Goal: Answer question/provide support: Share knowledge or assist other users

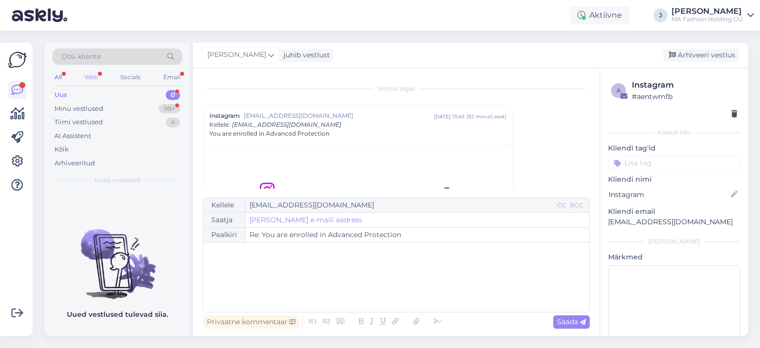
scroll to position [27, 0]
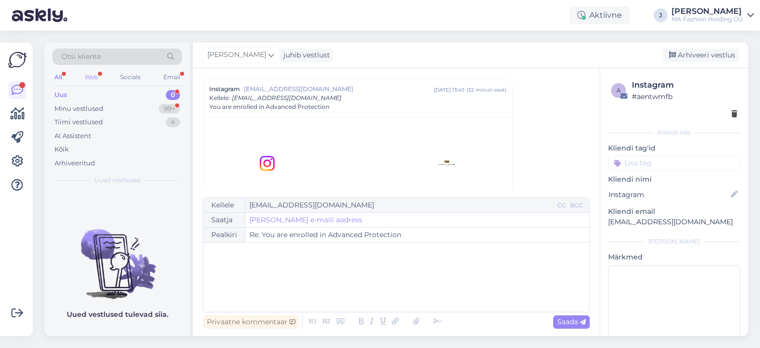
click at [99, 77] on div "Web" at bounding box center [91, 77] width 17 height 13
click at [115, 111] on div "Minu vestlused 99+" at bounding box center [117, 109] width 130 height 14
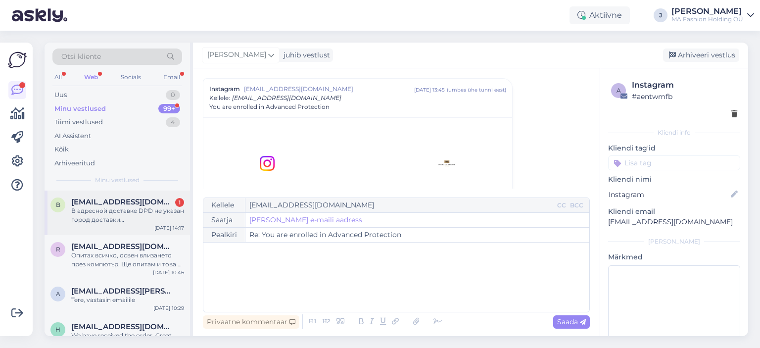
click at [169, 229] on div "[DATE] 14:17" at bounding box center [169, 227] width 30 height 7
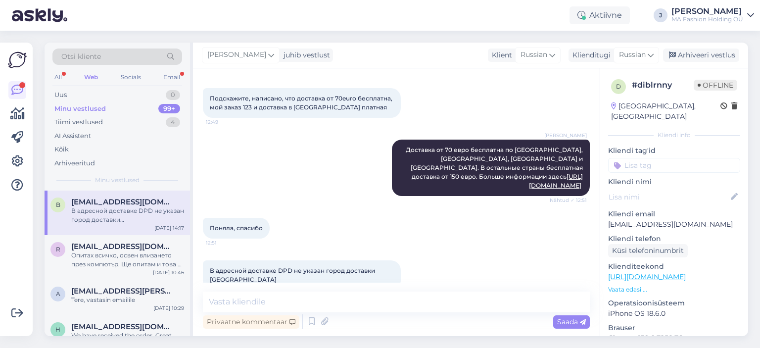
click at [655, 219] on p "[EMAIL_ADDRESS][DOMAIN_NAME]" at bounding box center [674, 224] width 132 height 10
copy p "[EMAIL_ADDRESS][DOMAIN_NAME]"
click at [285, 267] on span "В адресной доставке DPD не указан город доставки [GEOGRAPHIC_DATA]" at bounding box center [293, 275] width 167 height 16
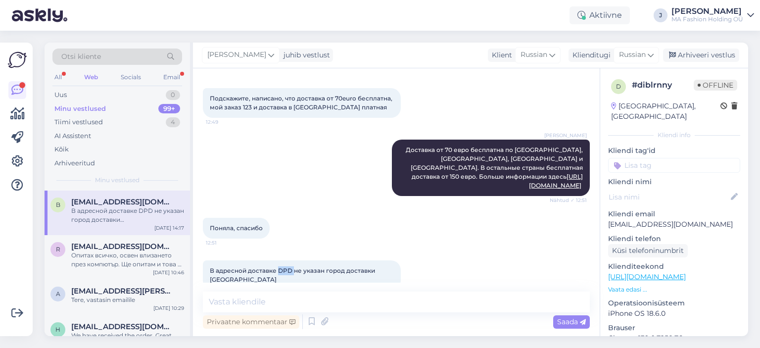
click at [285, 267] on span "В адресной доставке DPD не указан город доставки [GEOGRAPHIC_DATA]" at bounding box center [293, 275] width 167 height 16
click at [290, 267] on div "В адресной доставке DPD не указан город доставки [GEOGRAPHIC_DATA] 14:17" at bounding box center [302, 275] width 198 height 30
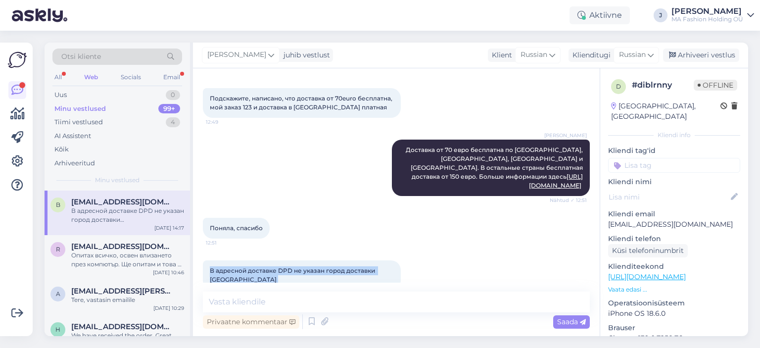
click at [290, 267] on div "В адресной доставке DPD не указан город доставки [GEOGRAPHIC_DATA] 14:17" at bounding box center [302, 275] width 198 height 30
click at [312, 323] on icon at bounding box center [312, 321] width 12 height 15
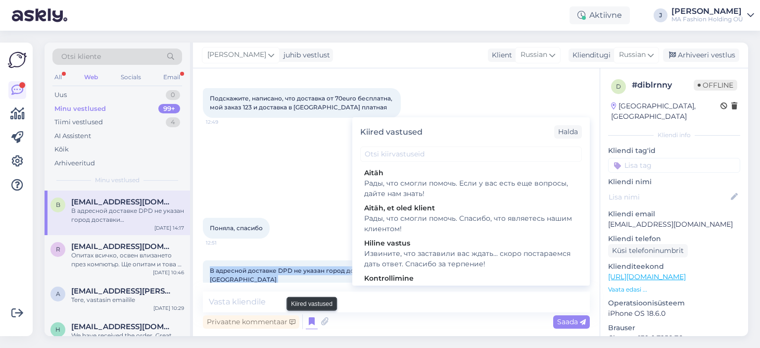
click at [311, 322] on icon at bounding box center [312, 321] width 12 height 15
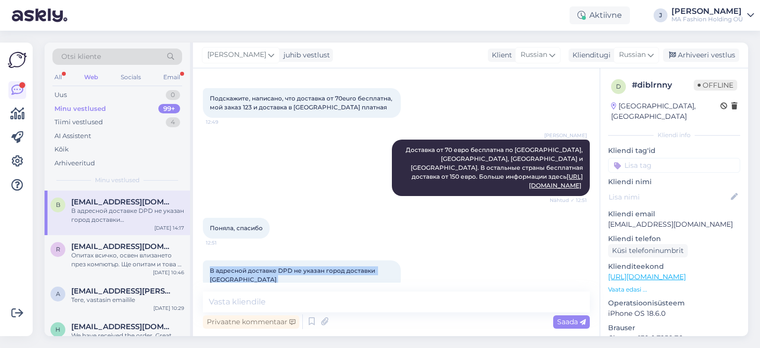
click at [332, 280] on div "В адресной доставке DPD не указан город доставки [GEOGRAPHIC_DATA] 14:17" at bounding box center [396, 274] width 387 height 51
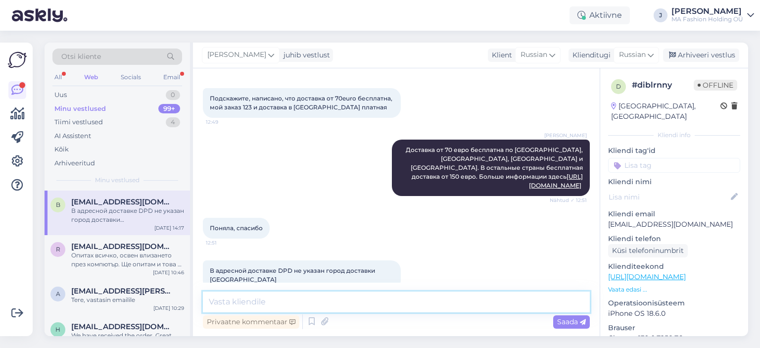
click at [349, 296] on textarea at bounding box center [396, 301] width 387 height 21
type textarea "У"
drag, startPoint x: 293, startPoint y: 302, endPoint x: 140, endPoint y: 306, distance: 153.4
click at [141, 306] on div "Otsi kliente All Web Socials Email Uus 0 Minu vestlused 99+ Tiimi vestlused 4 A…" at bounding box center [397, 189] width 704 height 293
click at [375, 298] on textarea "В вашем заказе указан город" at bounding box center [396, 301] width 387 height 21
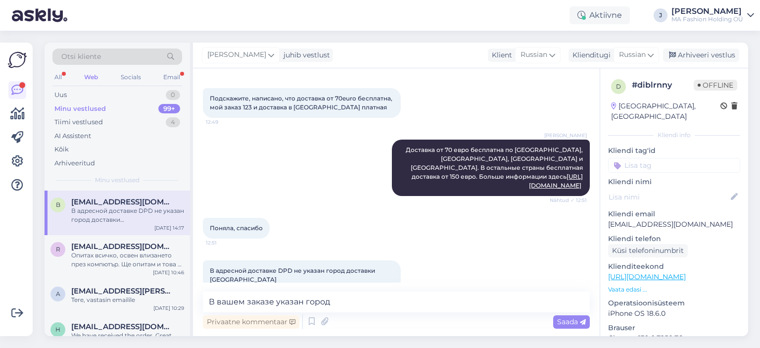
click at [390, 260] on div "В адресной доставке DPD не указан город доставки [GEOGRAPHIC_DATA] 14:17" at bounding box center [302, 275] width 198 height 30
click at [377, 267] on span "В адресной доставке DPD не указан город доставки [GEOGRAPHIC_DATA]" at bounding box center [293, 275] width 167 height 16
copy span "[GEOGRAPHIC_DATA]"
click at [382, 311] on textarea "В вашем заказе указан город" at bounding box center [396, 301] width 387 height 21
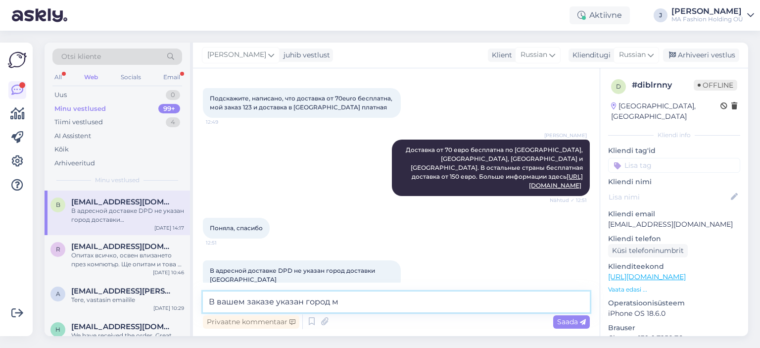
drag, startPoint x: 371, startPoint y: 297, endPoint x: 335, endPoint y: 300, distance: 35.8
click at [356, 299] on textarea "В вашем заказе указан город м" at bounding box center [396, 301] width 387 height 21
drag, startPoint x: 335, startPoint y: 300, endPoint x: 374, endPoint y: 309, distance: 39.6
click at [374, 309] on textarea "В вашем заказе указан город м" at bounding box center [396, 301] width 387 height 21
paste textarea "Лодзь"
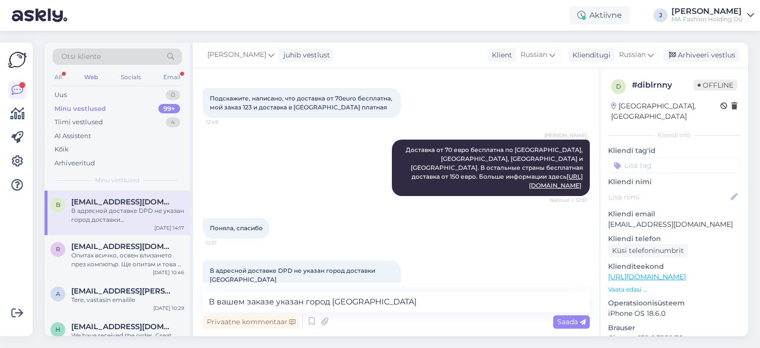
click at [433, 278] on div "В адресной доставке DPD не указан город доставки [GEOGRAPHIC_DATA] 14:17" at bounding box center [396, 274] width 387 height 51
click at [439, 298] on textarea "В вашем заказе указан город [GEOGRAPHIC_DATA]" at bounding box center [396, 301] width 387 height 21
click at [402, 302] on textarea "В вашем заказе указан город [GEOGRAPHIC_DATA]." at bounding box center [396, 301] width 387 height 21
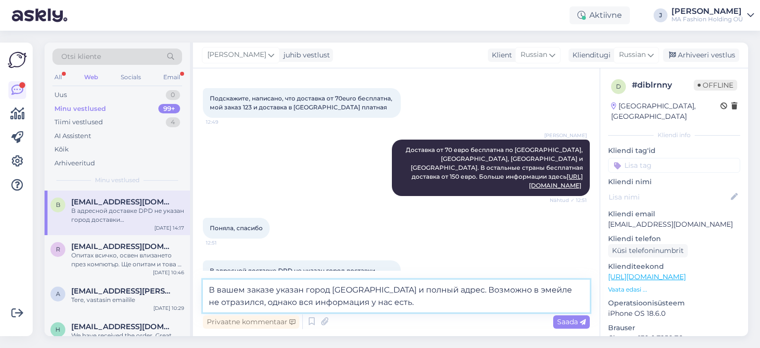
type textarea "В вашем заказе указан город [GEOGRAPHIC_DATA] и полный адрес. Возможно в эмейле…"
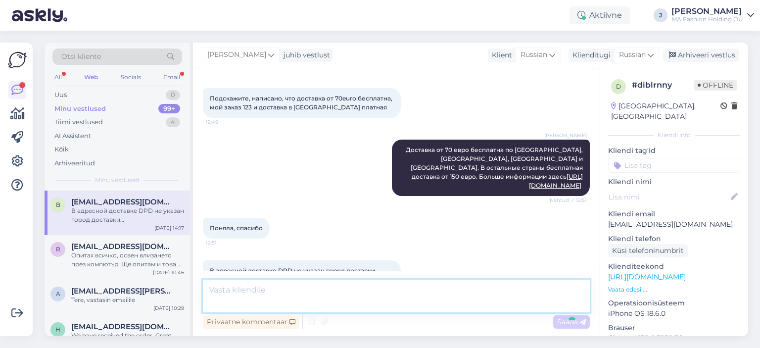
scroll to position [231, 0]
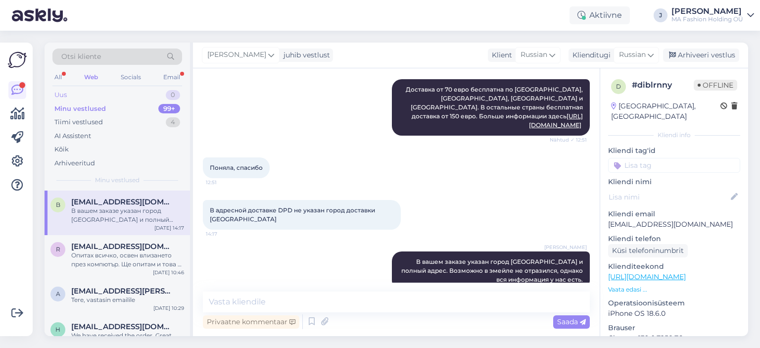
click at [177, 93] on div "0" at bounding box center [173, 95] width 14 height 10
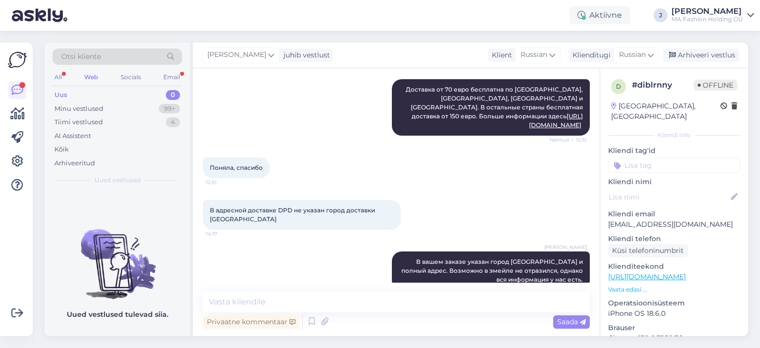
click at [175, 67] on div "Otsi kliente" at bounding box center [117, 59] width 130 height 22
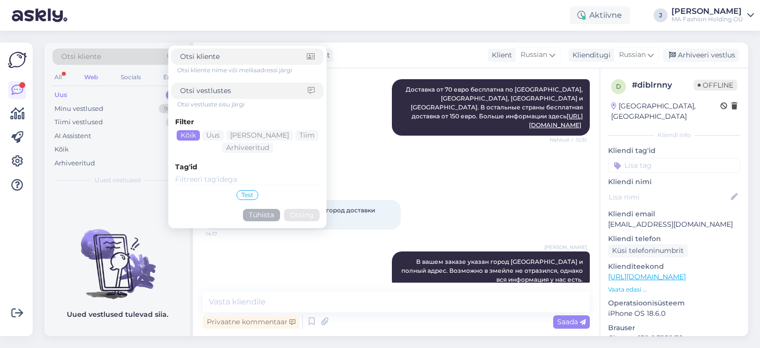
click at [172, 74] on div "Otsi kliente nime või meiliaadressi järgi Otsi vestluste sisu järgi Filter Kõik…" at bounding box center [247, 136] width 152 height 177
click at [161, 84] on div "All Web Socials Email" at bounding box center [117, 78] width 130 height 15
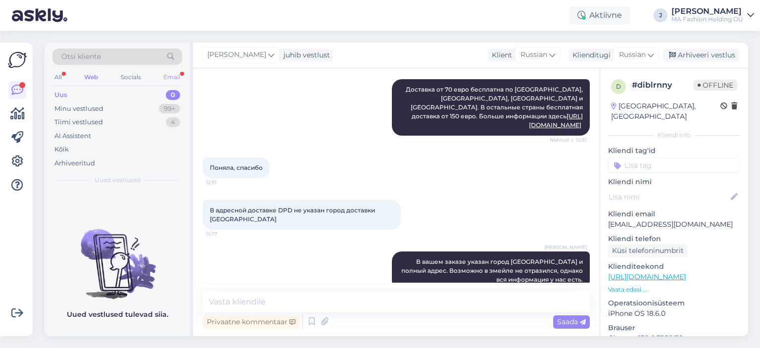
click at [165, 75] on div "Email" at bounding box center [171, 77] width 21 height 13
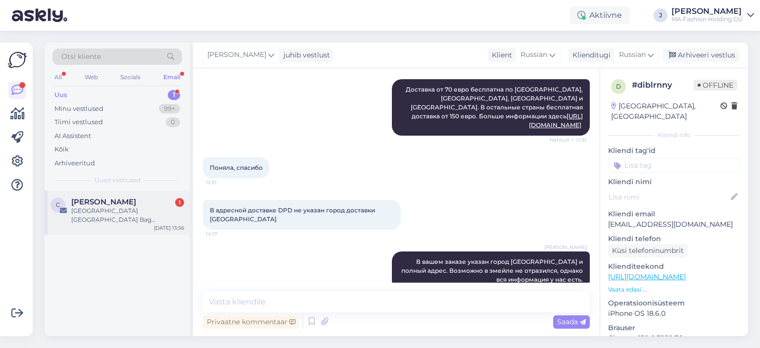
click at [109, 225] on div "c [PERSON_NAME] 1 China [GEOGRAPHIC_DATA] Bag Factory_OEM [DATE] 13:56" at bounding box center [117, 212] width 145 height 45
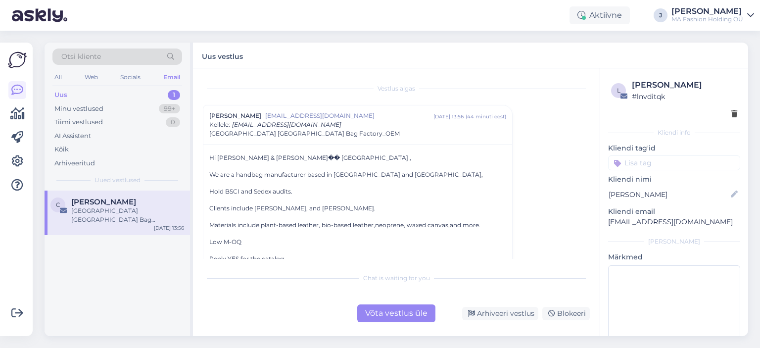
click at [380, 324] on div "Vestlus [PERSON_NAME] li [EMAIL_ADDRESS][DOMAIN_NAME] [DATE] 13:56 ( 44 minuti …" at bounding box center [396, 202] width 407 height 268
click at [379, 318] on div "Võta vestlus üle" at bounding box center [396, 313] width 78 height 18
